Goal: Task Accomplishment & Management: Manage account settings

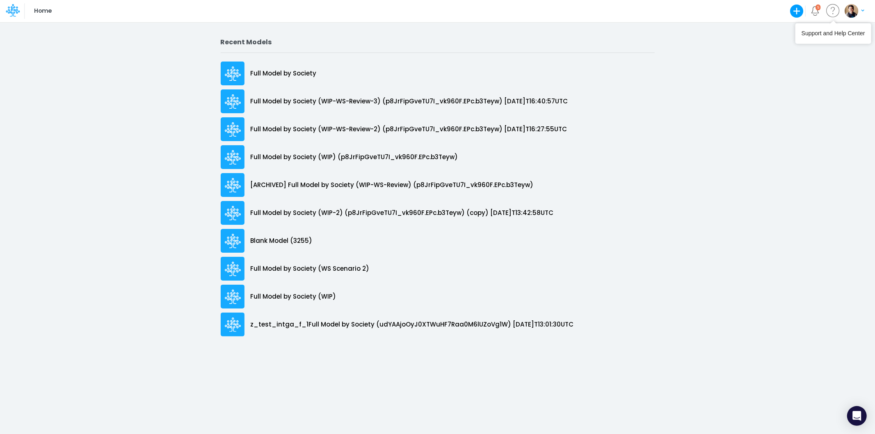
click at [820, 11] on div "5" at bounding box center [815, 11] width 14 height 14
click at [817, 10] on span "5" at bounding box center [817, 7] width 5 height 6
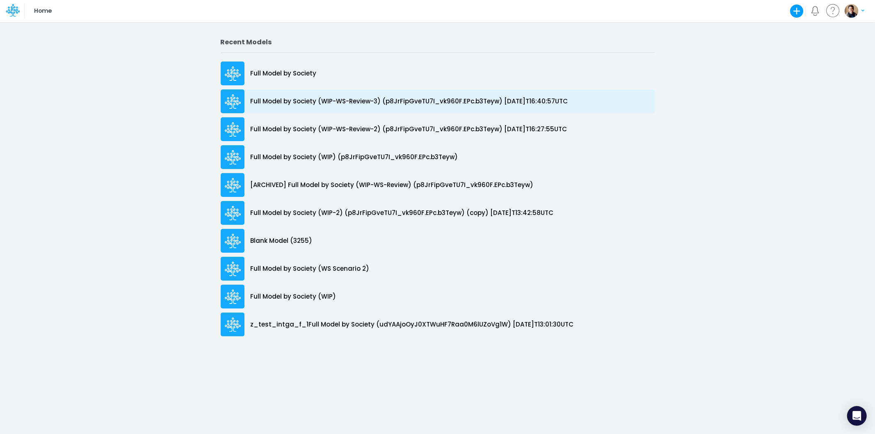
click at [310, 98] on p "Full Model by Society (WIP-WS-Review-3) (p8JrFipGveTU7I_vk960F.EPc.b3Teyw) [DAT…" at bounding box center [409, 101] width 317 height 9
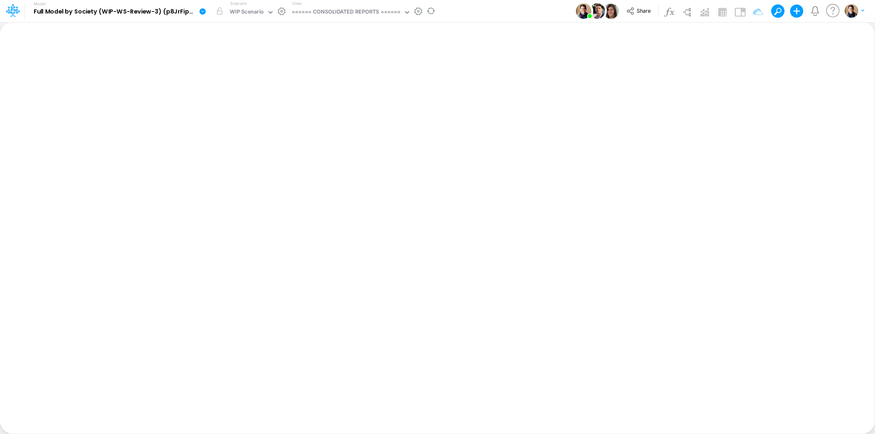
click at [203, 10] on icon at bounding box center [202, 11] width 6 height 6
click at [219, 40] on button "Duplicate" at bounding box center [244, 45] width 88 height 13
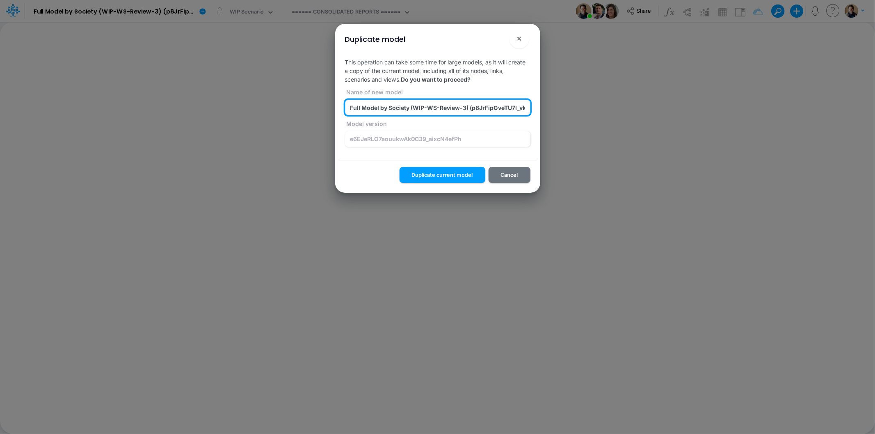
click at [468, 109] on input "Full Model by Society (WIP-WS-Review-3) (p8JrFipGveTU7I_vk960F.EPc.b3Teyw) 2025…" at bounding box center [437, 108] width 185 height 16
type input "Full Model by Society (WIP-WS-Review-Test-View-Sync) (p8JrFipGveTU7I_vk960F.EPc…"
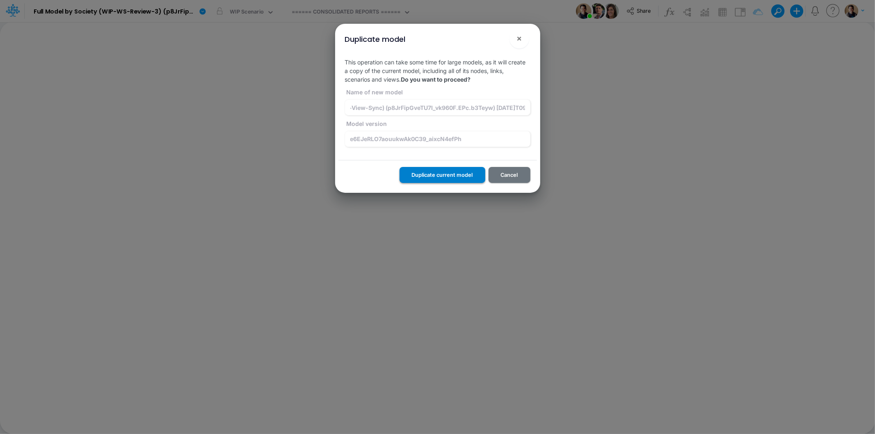
click at [453, 175] on button "Duplicate current model" at bounding box center [442, 175] width 86 height 16
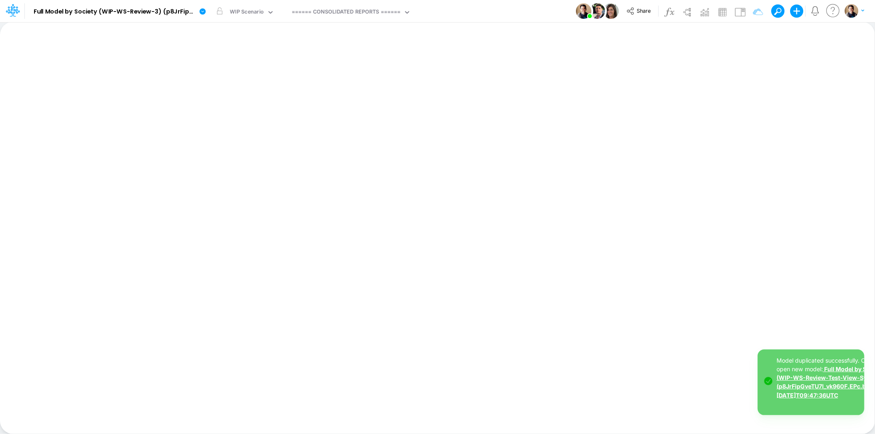
click at [837, 385] on link "Full Model by Society (WIP-WS-Review-Test-View-Sync) (p8JrFipGveTU7I_vk960F.EPc…" at bounding box center [831, 381] width 110 height 33
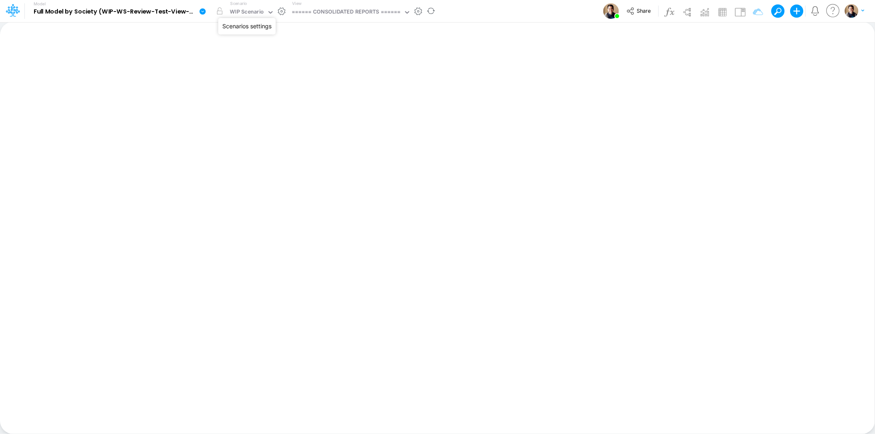
click at [282, 10] on button "button" at bounding box center [281, 11] width 9 height 9
click at [418, 10] on button "button" at bounding box center [418, 11] width 9 height 9
click at [419, 11] on button "button" at bounding box center [418, 11] width 9 height 9
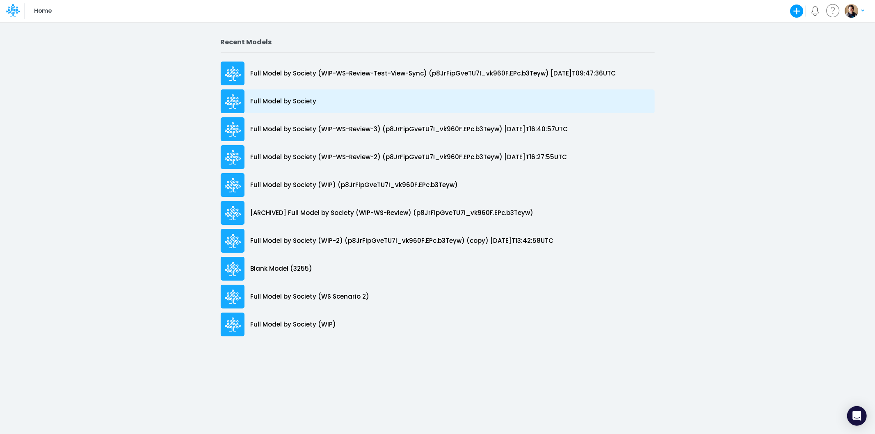
click at [300, 99] on p "Full Model by Society" at bounding box center [284, 101] width 66 height 9
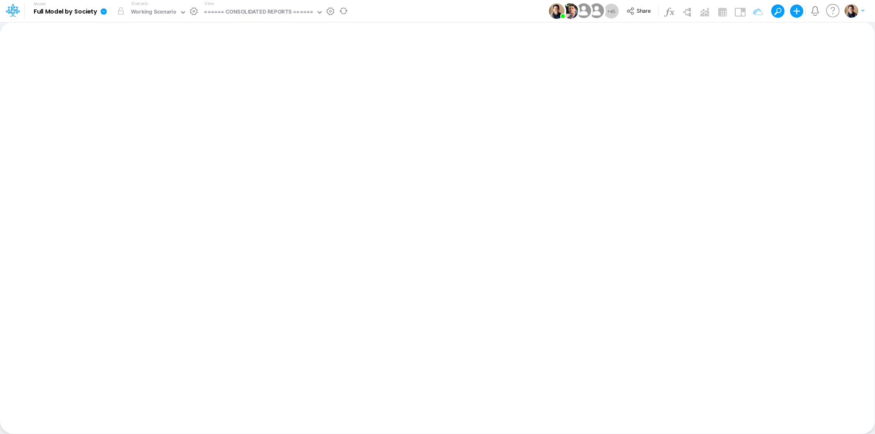
click at [103, 10] on icon at bounding box center [103, 11] width 6 height 6
click at [125, 40] on button "Duplicate" at bounding box center [145, 45] width 88 height 13
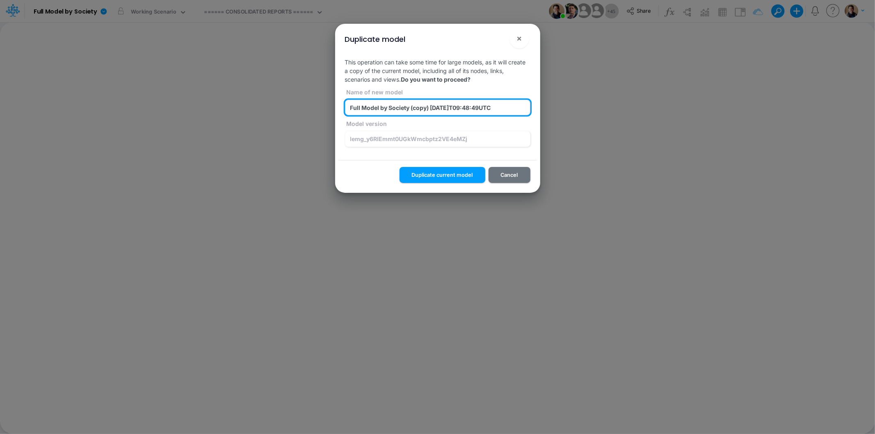
click at [387, 103] on input "Full Model by Society (copy) 2025-09-25T09:48:49UTC" at bounding box center [437, 108] width 185 height 16
type input "z_test_view_sync_Full Model by Society (copy) [DATE]T09:48:49UTC"
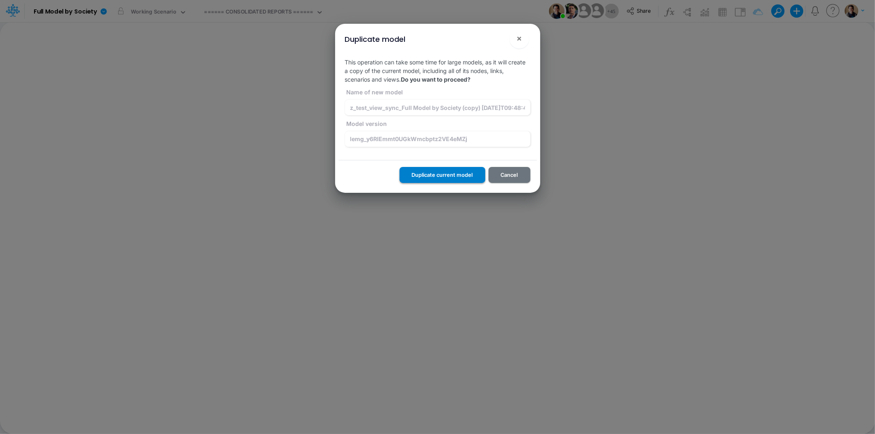
click at [435, 177] on button "Duplicate current model" at bounding box center [442, 175] width 86 height 16
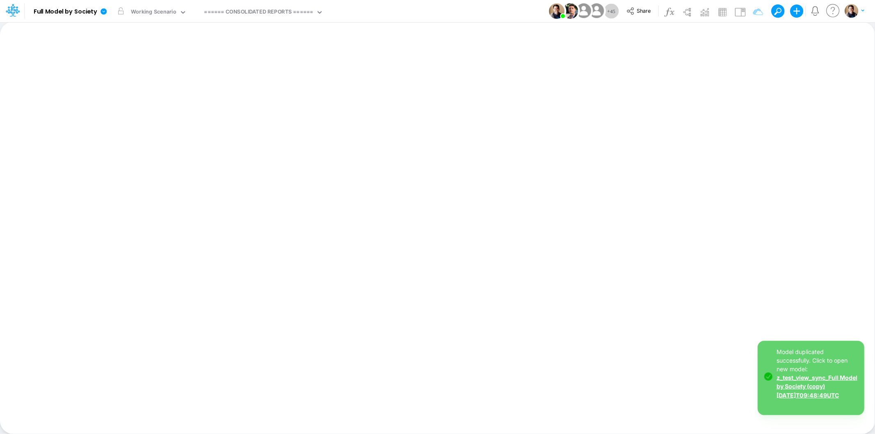
click at [810, 385] on link "z_test_view_sync_Full Model by Society (copy) [DATE]T09:48:49UTC" at bounding box center [816, 386] width 81 height 24
click at [632, 11] on icon at bounding box center [630, 11] width 9 height 9
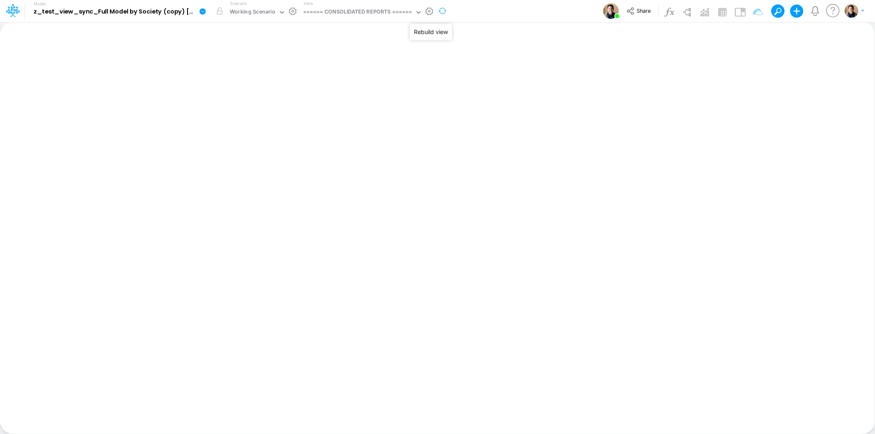
click at [435, 11] on button "button" at bounding box center [442, 10] width 17 height 21
click at [428, 10] on button "button" at bounding box center [429, 11] width 9 height 9
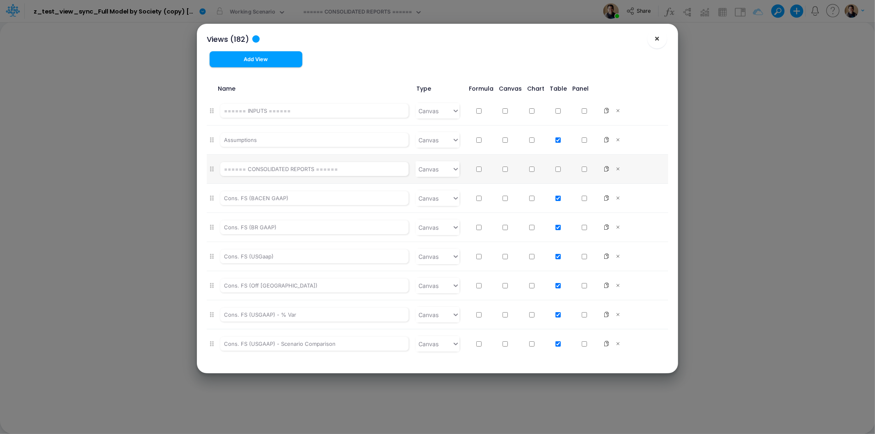
click at [662, 40] on button "×" at bounding box center [657, 39] width 20 height 20
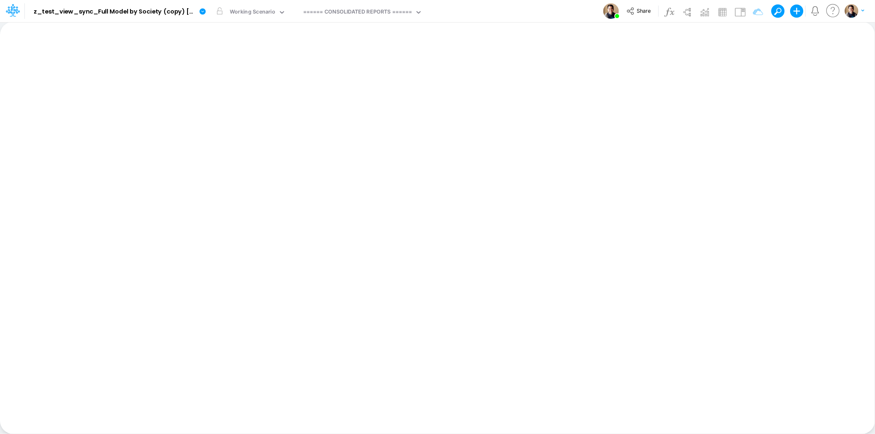
drag, startPoint x: 555, startPoint y: 13, endPoint x: 466, endPoint y: 12, distance: 88.2
click at [476, 12] on div "Model z_test_view_sync_Full Model by Society (copy) 2025-09-25T09:48:49UTC Edit…" at bounding box center [438, 11] width 788 height 22
click at [429, 9] on button "button" at bounding box center [429, 11] width 9 height 9
click at [431, 11] on button "button" at bounding box center [429, 11] width 9 height 9
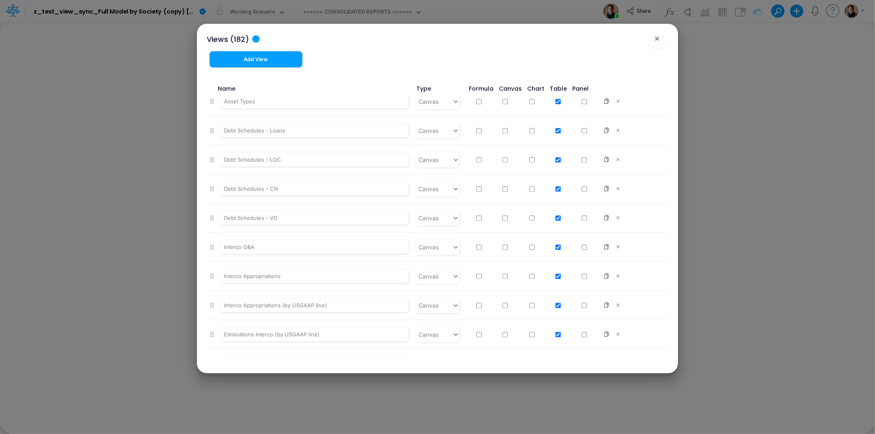
scroll to position [5044, 0]
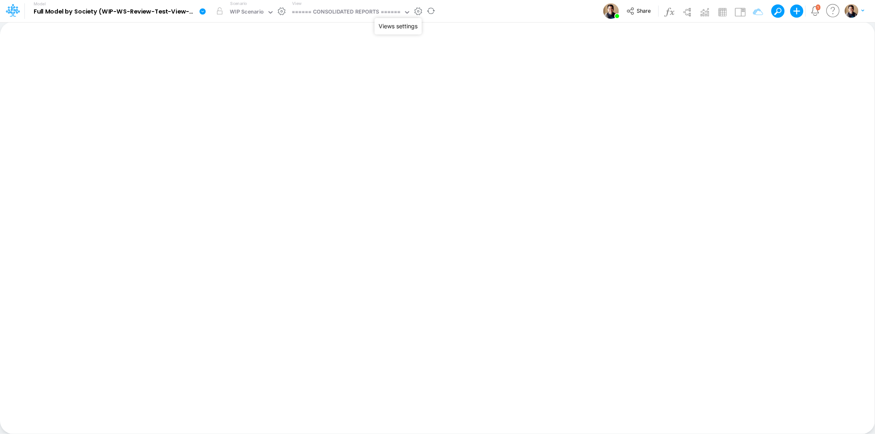
click at [421, 12] on button "button" at bounding box center [418, 11] width 9 height 9
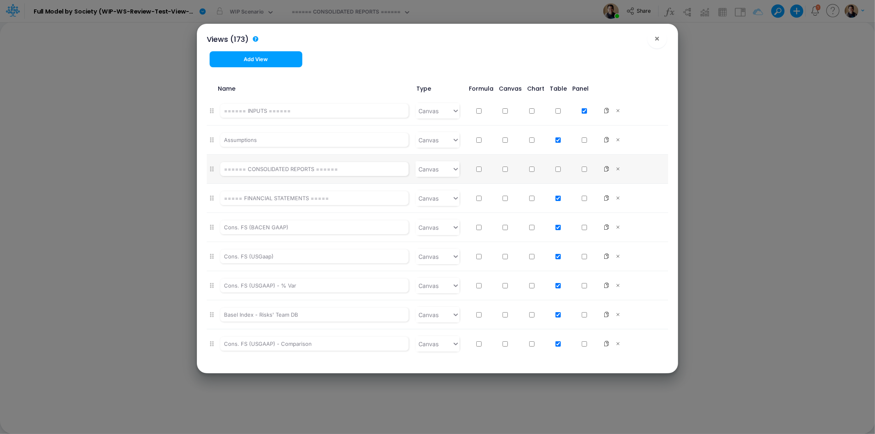
drag, startPoint x: 248, startPoint y: 56, endPoint x: 848, endPoint y: 166, distance: 609.7
click at [248, 56] on button "Add View" at bounding box center [256, 59] width 93 height 16
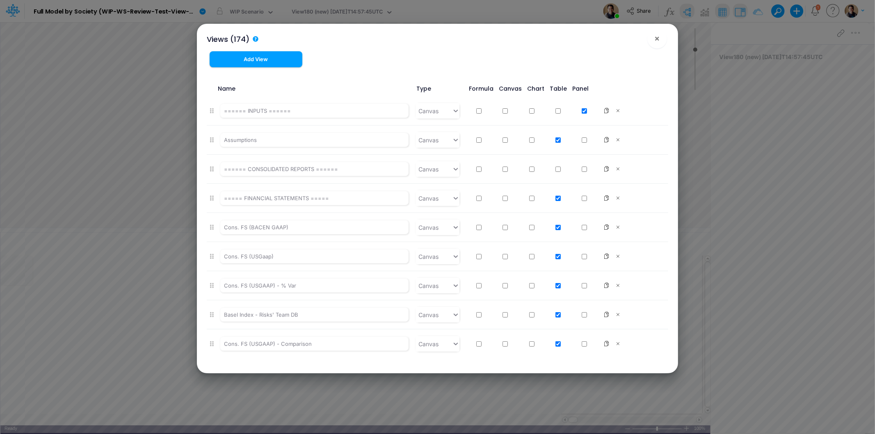
type input "0"
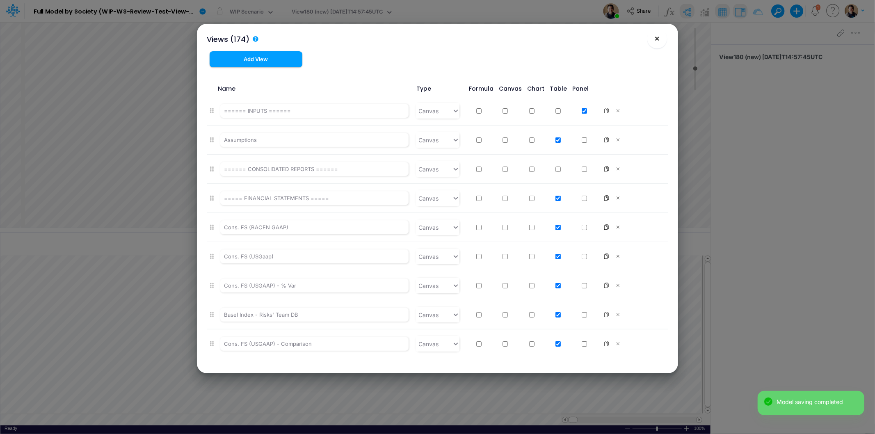
click at [659, 41] on span "×" at bounding box center [657, 38] width 5 height 10
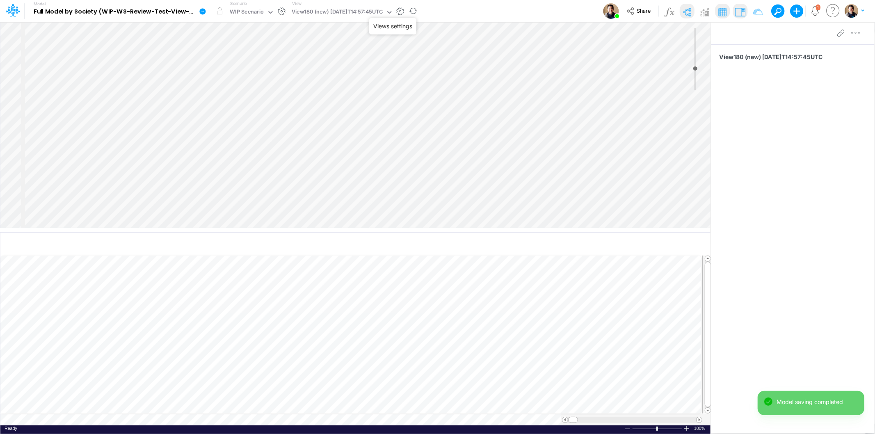
click at [405, 12] on button "button" at bounding box center [400, 11] width 9 height 9
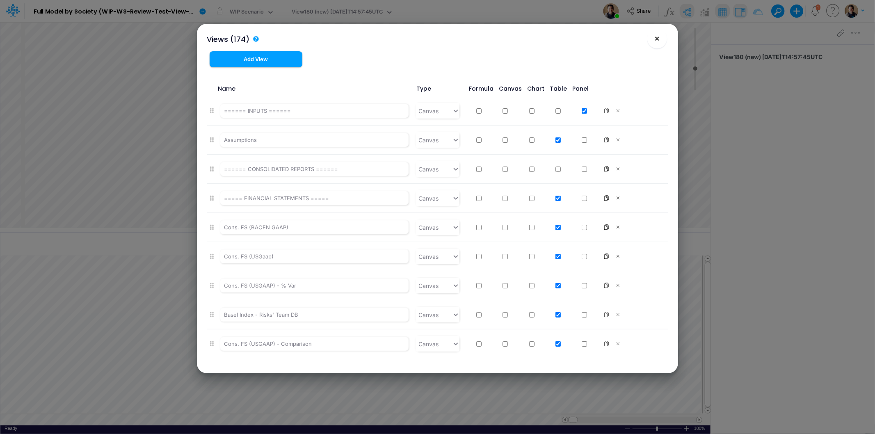
click at [659, 43] on button "×" at bounding box center [657, 39] width 20 height 20
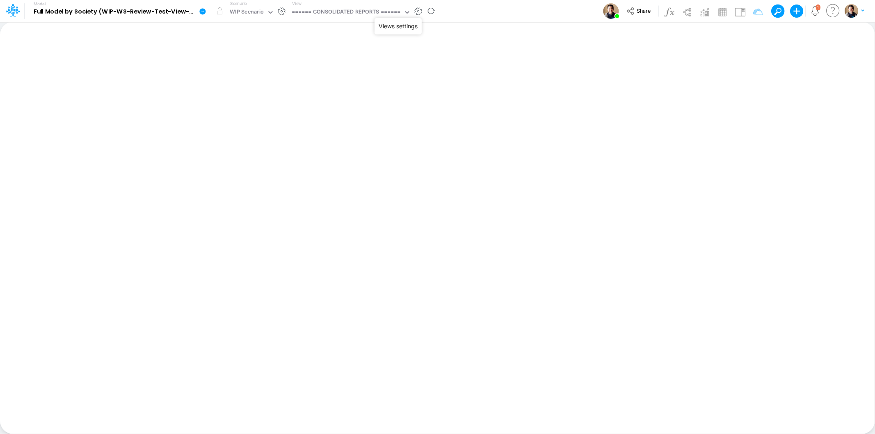
click at [419, 9] on button "button" at bounding box center [418, 11] width 9 height 9
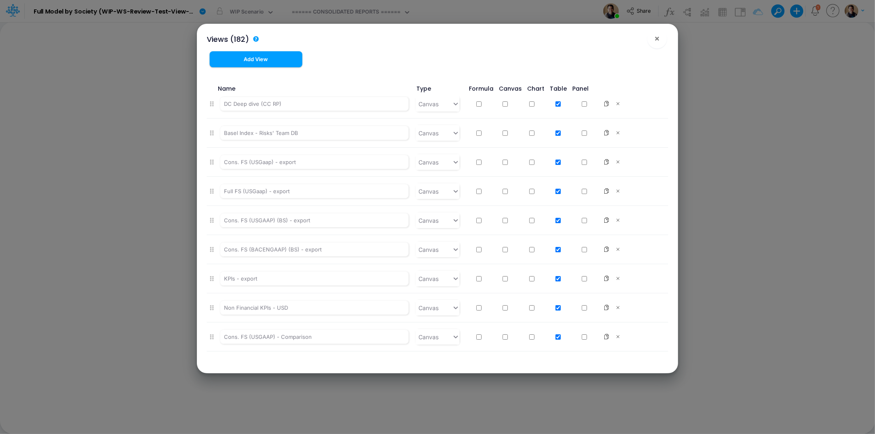
scroll to position [5044, 0]
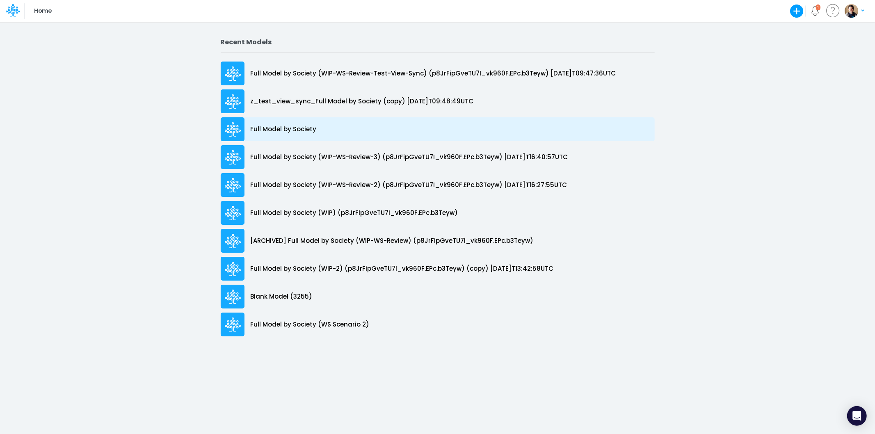
click at [290, 129] on p "Full Model by Society" at bounding box center [284, 129] width 66 height 9
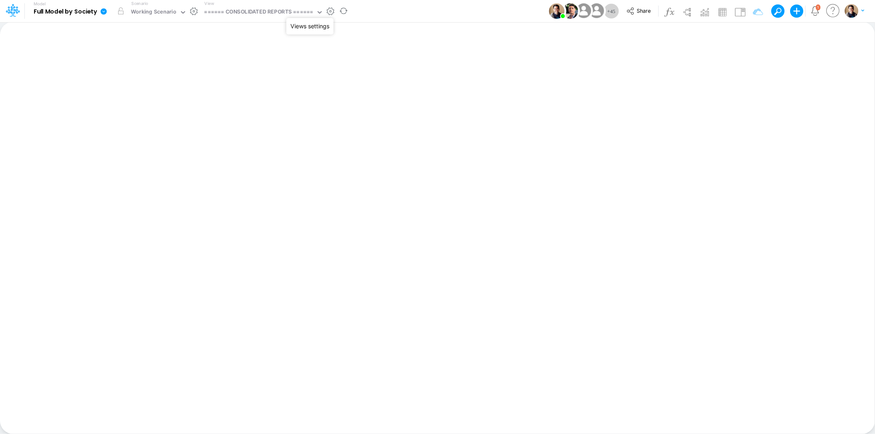
click at [333, 10] on button "button" at bounding box center [330, 11] width 9 height 9
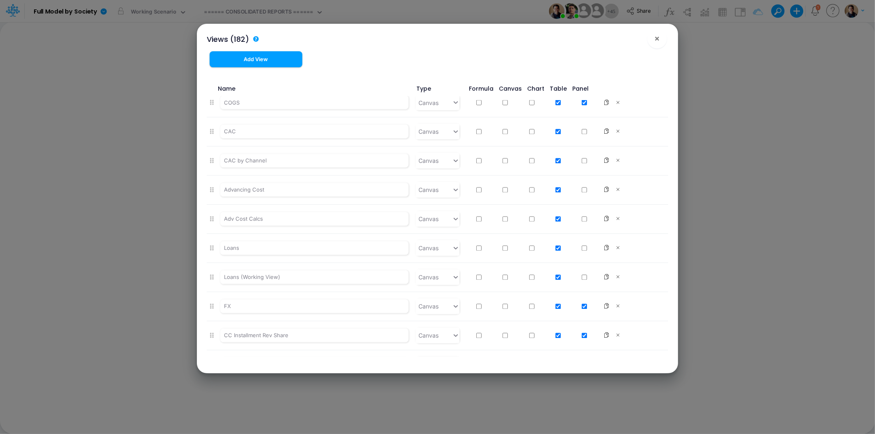
scroll to position [5044, 0]
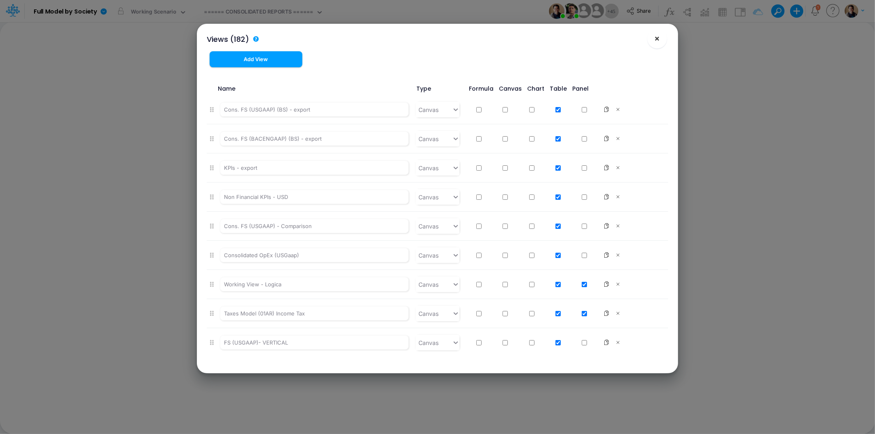
click at [662, 40] on button "×" at bounding box center [657, 39] width 20 height 20
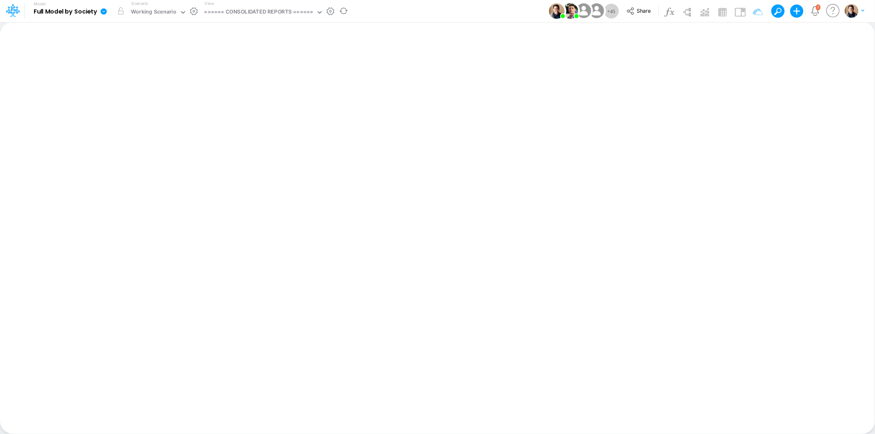
click at [101, 11] on icon at bounding box center [103, 11] width 6 height 6
click at [158, 89] on button "View model info" at bounding box center [145, 85] width 88 height 13
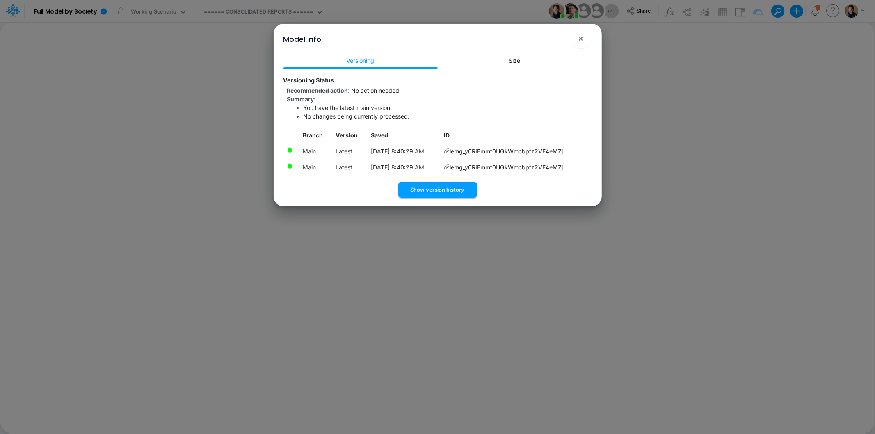
click at [456, 187] on button "Show version history" at bounding box center [437, 190] width 79 height 16
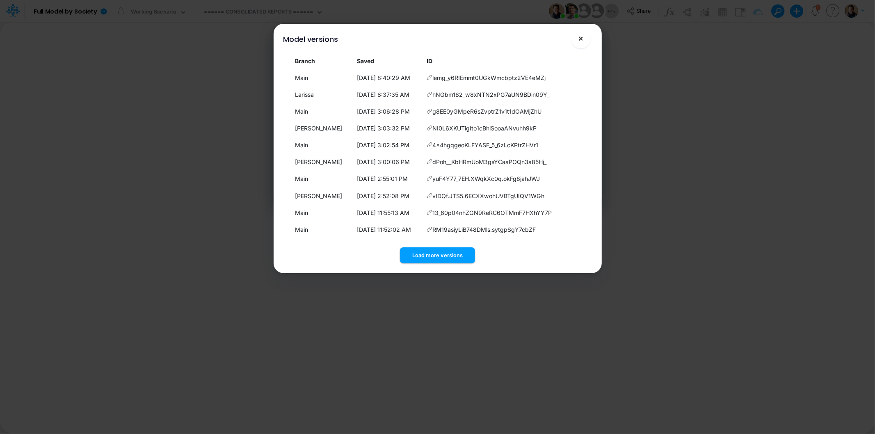
click at [582, 39] on span "×" at bounding box center [580, 38] width 5 height 10
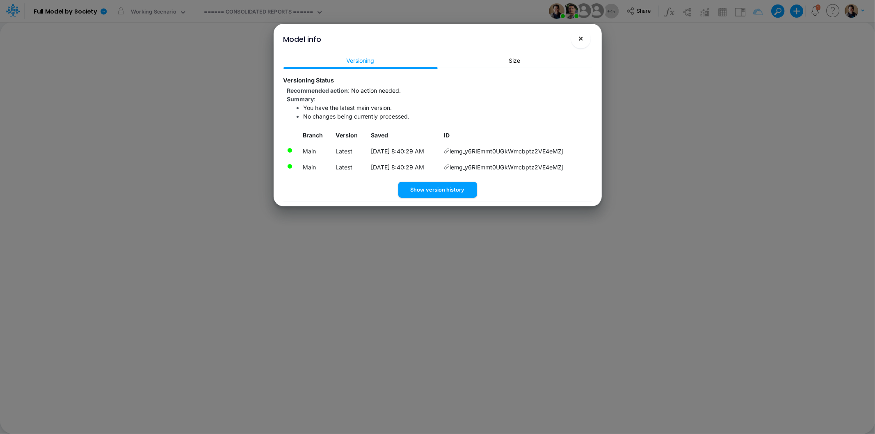
click at [579, 42] on span "×" at bounding box center [580, 38] width 5 height 10
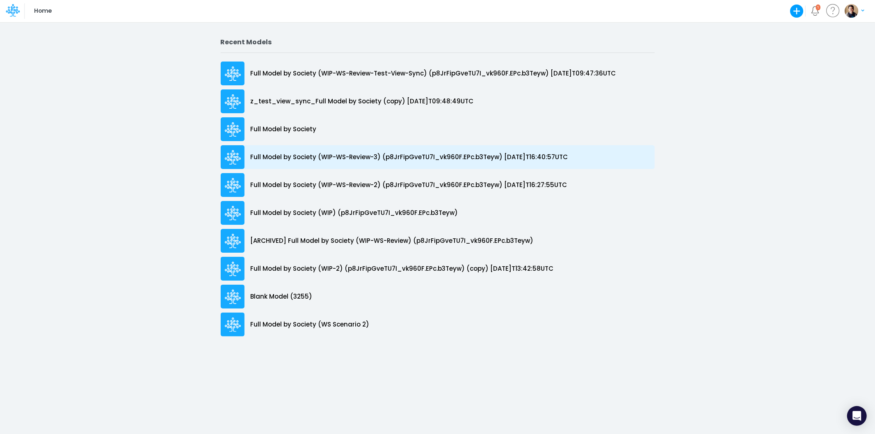
click at [359, 160] on p "Full Model by Society (WIP-WS-Review-3) (p8JrFipGveTU7I_vk960F.EPc.b3Teyw) [DAT…" at bounding box center [409, 157] width 317 height 9
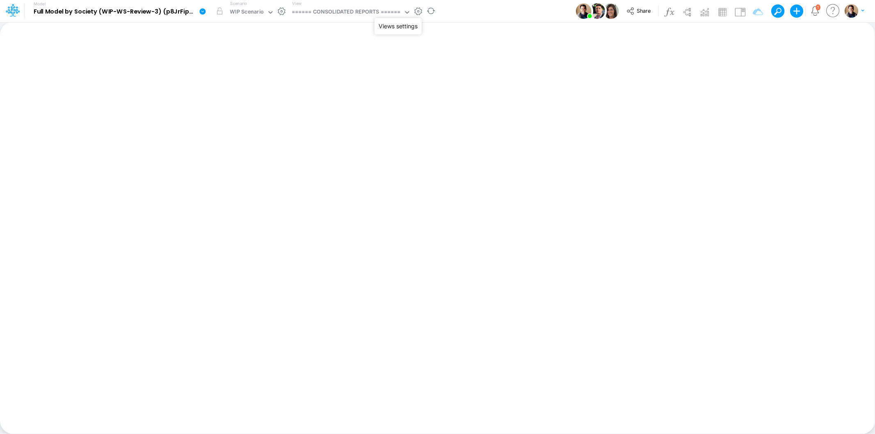
click at [422, 10] on button "button" at bounding box center [418, 11] width 9 height 9
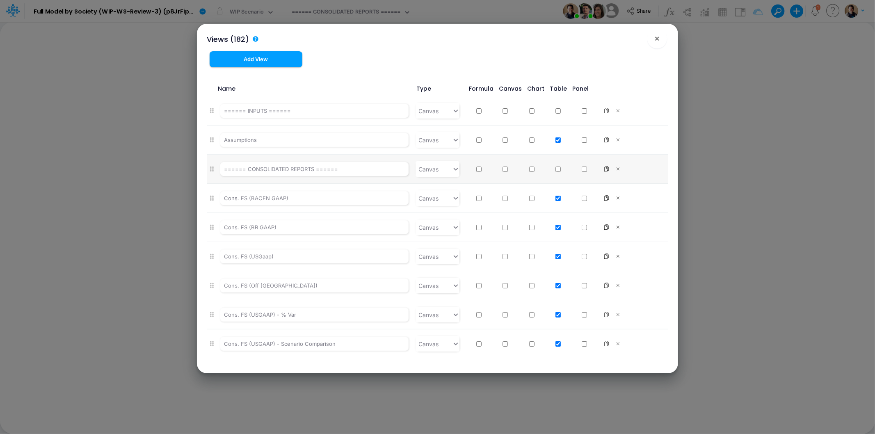
checkbox input "false"
click at [663, 37] on button "×" at bounding box center [657, 39] width 20 height 20
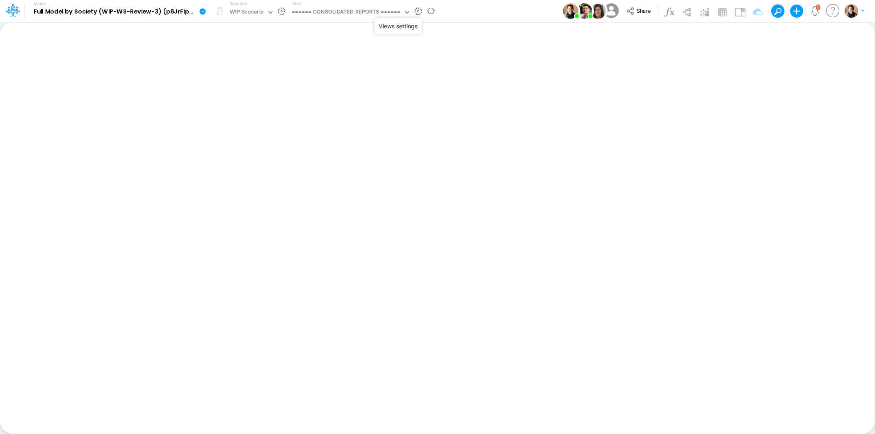
click at [418, 9] on button "button" at bounding box center [418, 11] width 9 height 9
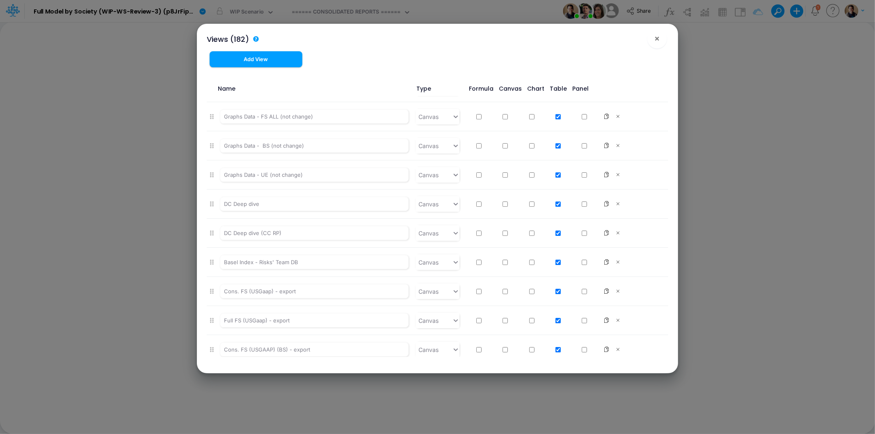
scroll to position [5044, 0]
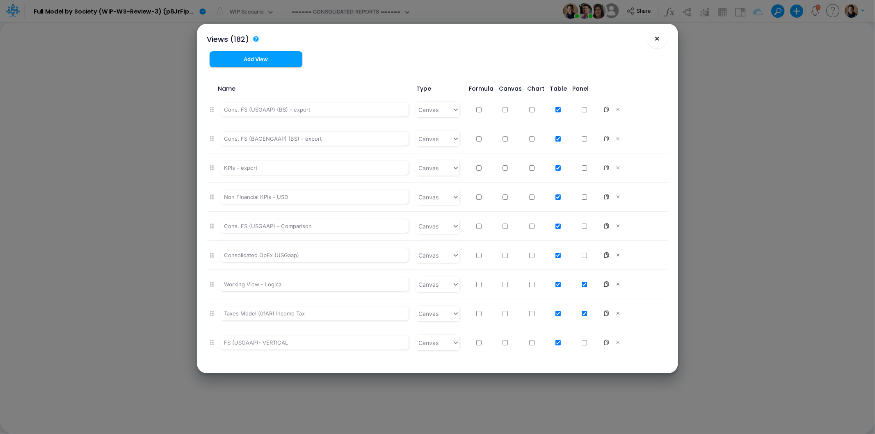
click at [657, 38] on span "×" at bounding box center [657, 38] width 5 height 10
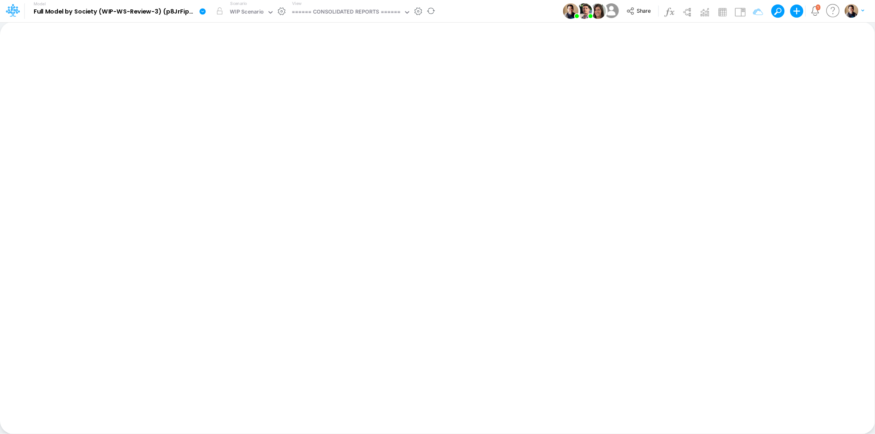
click at [205, 15] on link at bounding box center [204, 10] width 16 height 21
click at [220, 32] on button "Edit model settings" at bounding box center [244, 33] width 88 height 13
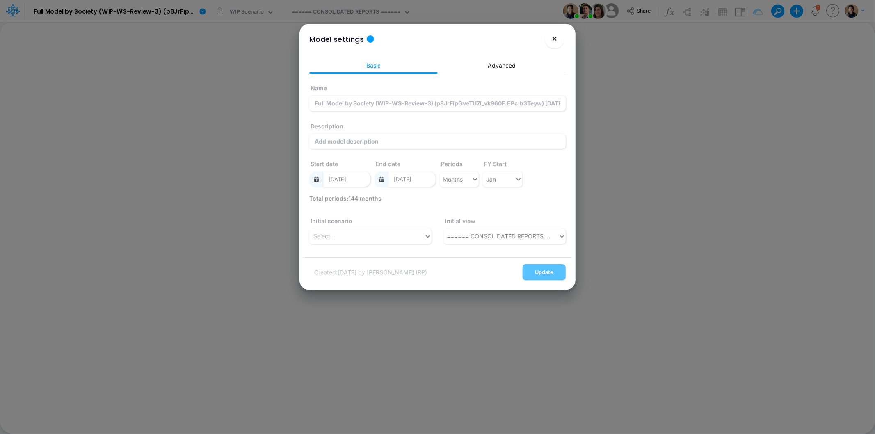
click at [552, 39] on span "×" at bounding box center [554, 38] width 5 height 10
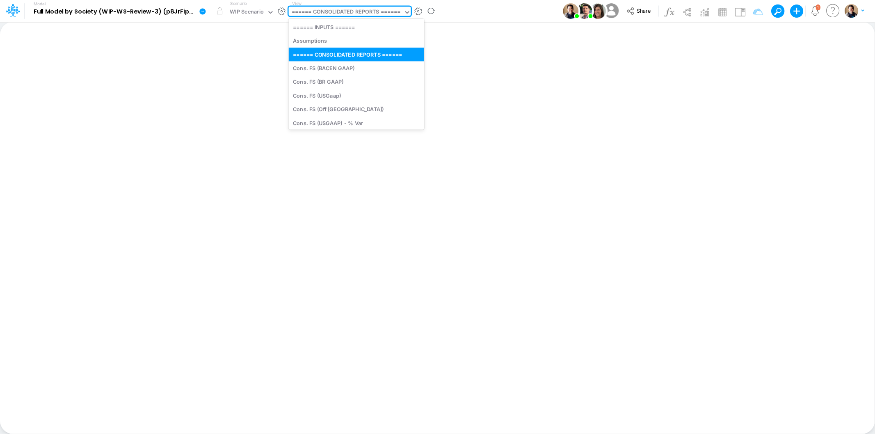
click at [341, 8] on div "====== CONSOLIDATED REPORTS ======" at bounding box center [346, 12] width 109 height 9
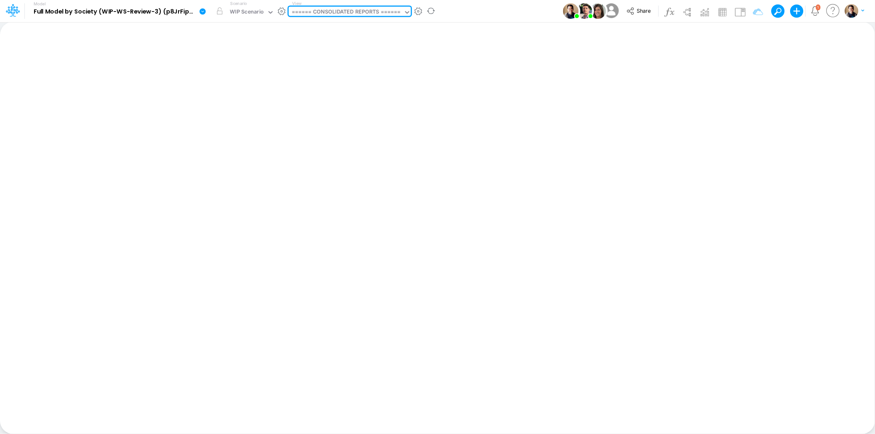
click at [341, 8] on div "====== CONSOLIDATED REPORTS ======" at bounding box center [346, 12] width 109 height 9
